Goal: Task Accomplishment & Management: Manage account settings

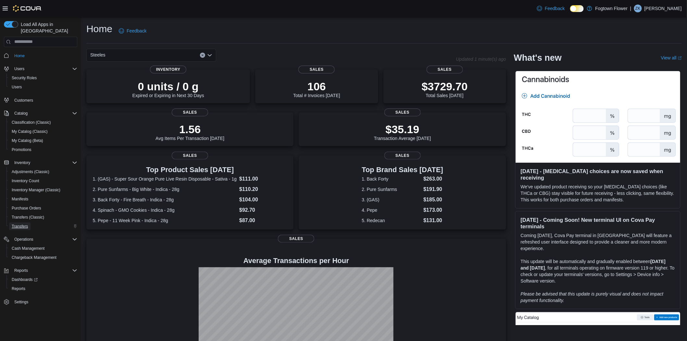
click at [24, 224] on span "Transfers" at bounding box center [20, 226] width 16 height 5
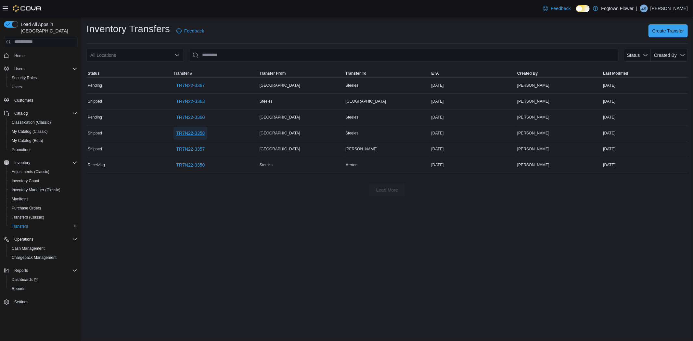
click at [182, 133] on span "TR7N22-3358" at bounding box center [190, 133] width 29 height 6
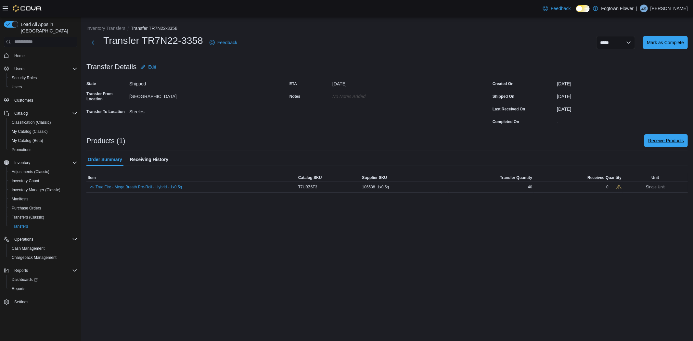
click at [672, 142] on span "Receive Products" at bounding box center [666, 140] width 36 height 6
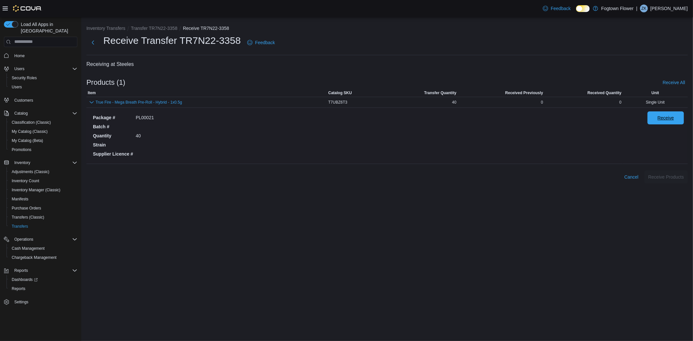
click at [661, 119] on span "Receive" at bounding box center [665, 118] width 17 height 6
click at [674, 180] on span "Receive Products" at bounding box center [666, 176] width 36 height 13
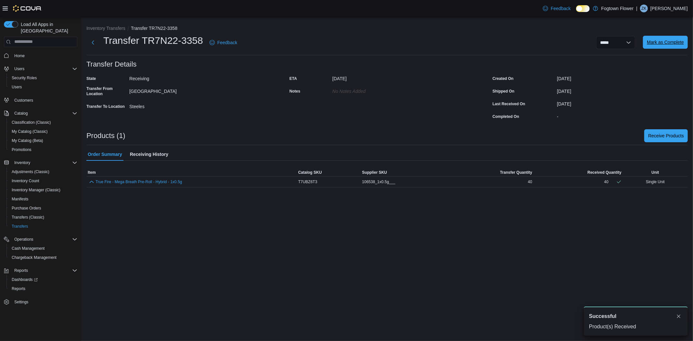
click at [663, 43] on span "Mark as Complete" at bounding box center [665, 42] width 37 height 6
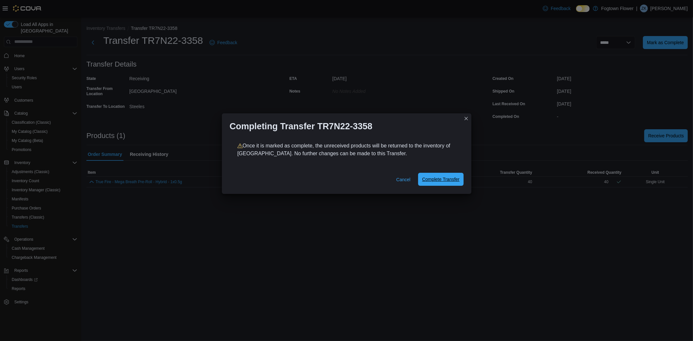
click at [445, 180] on span "Complete Transfer" at bounding box center [440, 179] width 37 height 6
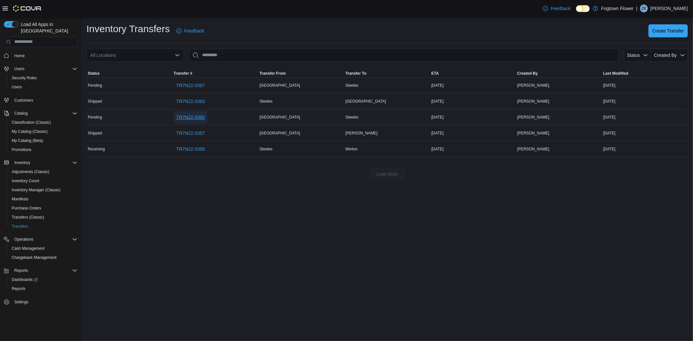
click at [196, 116] on span "TR7N22-3360" at bounding box center [190, 117] width 29 height 6
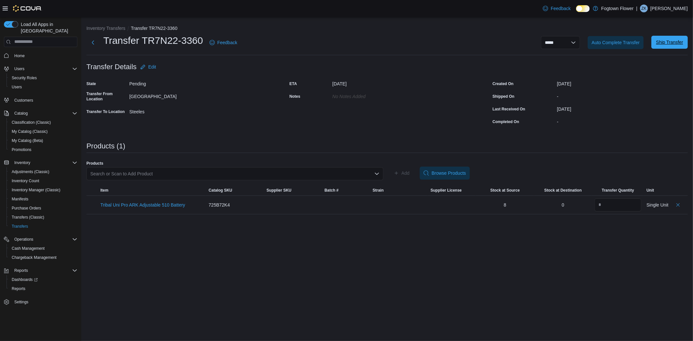
click at [674, 43] on span "Ship Transfer" at bounding box center [669, 42] width 27 height 6
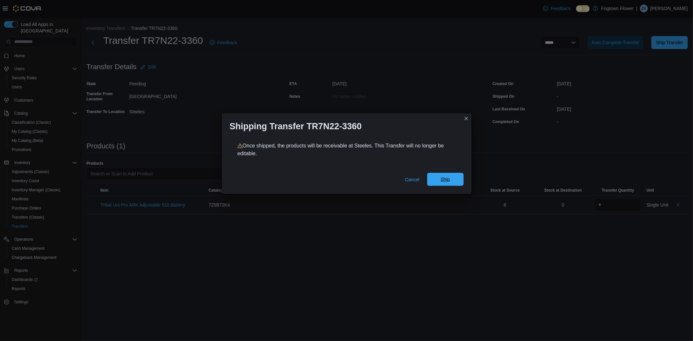
click at [447, 180] on span "Ship" at bounding box center [444, 179] width 9 height 6
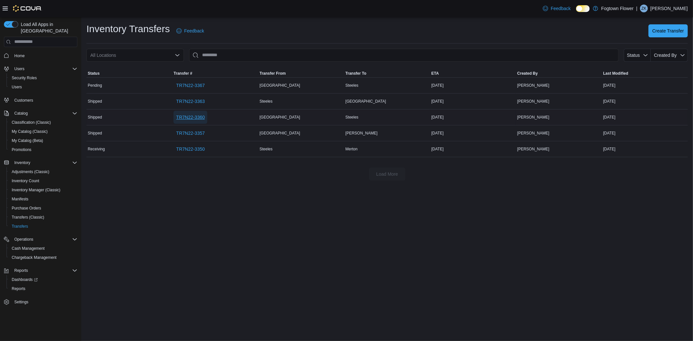
click at [189, 118] on span "TR7N22-3360" at bounding box center [190, 117] width 29 height 6
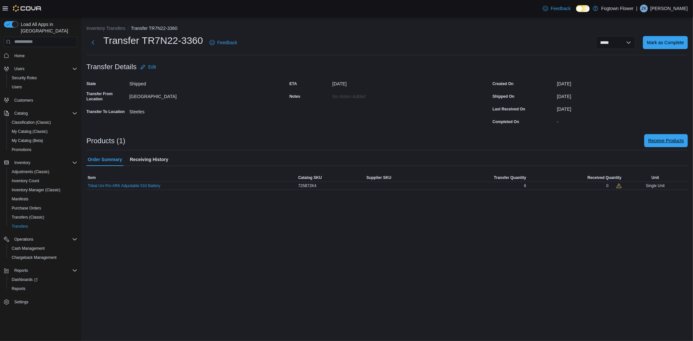
click at [667, 138] on span "Receive Products" at bounding box center [666, 140] width 36 height 6
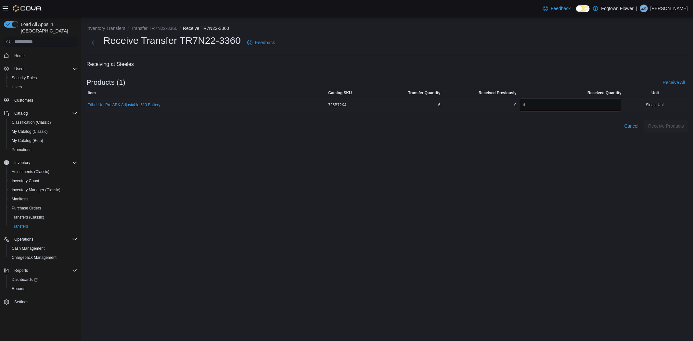
click at [550, 108] on input "number" at bounding box center [570, 104] width 102 height 13
type input "*"
click at [575, 164] on div "Inventory Transfers Transfer TR7N22-3360 Receive TR7N22-3360 Receive Transfer T…" at bounding box center [386, 179] width 611 height 324
click at [681, 127] on span "Receive Products" at bounding box center [666, 125] width 36 height 6
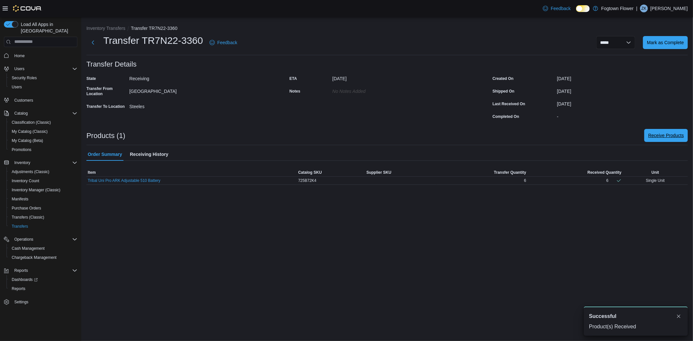
click at [678, 136] on span "Receive Products" at bounding box center [666, 135] width 36 height 6
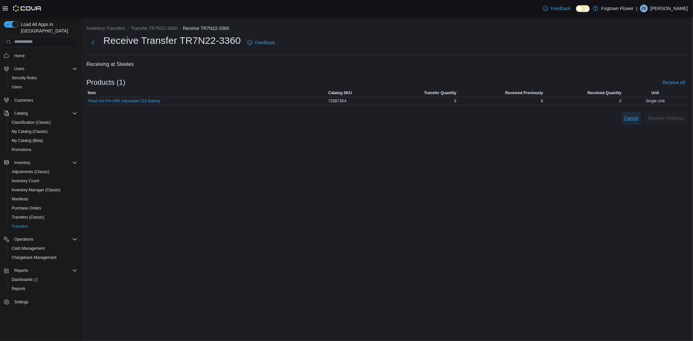
click at [629, 117] on span "Cancel" at bounding box center [631, 118] width 14 height 6
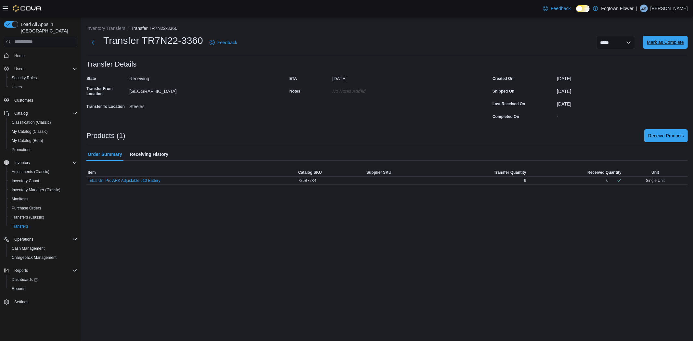
click at [673, 43] on span "Mark as Complete" at bounding box center [665, 42] width 37 height 6
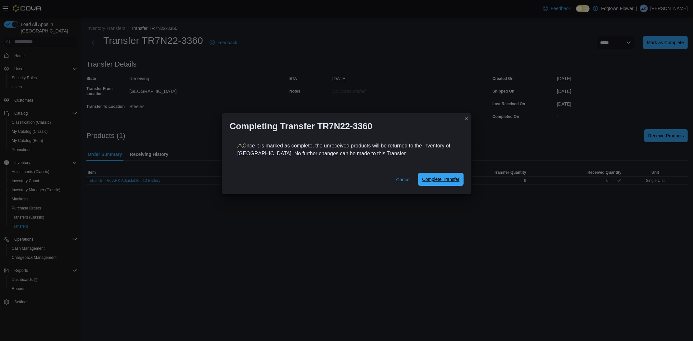
click at [444, 180] on span "Complete Transfer" at bounding box center [440, 179] width 37 height 6
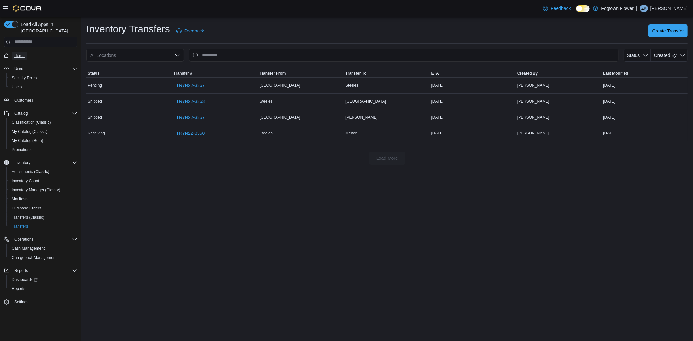
click at [25, 52] on link "Home" at bounding box center [20, 56] width 16 height 8
